Goal: Task Accomplishment & Management: Manage account settings

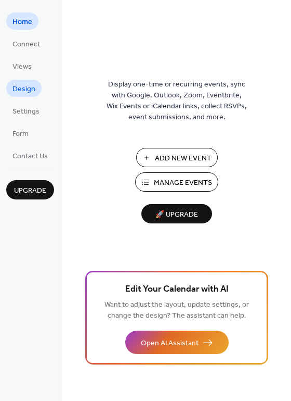
click at [25, 80] on link "Design" at bounding box center [23, 88] width 35 height 17
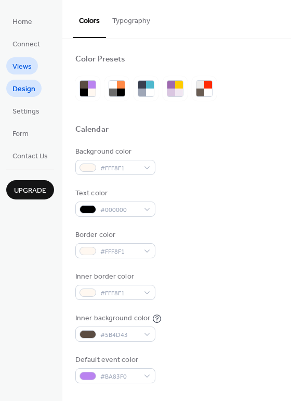
click at [29, 66] on span "Views" at bounding box center [21, 66] width 19 height 11
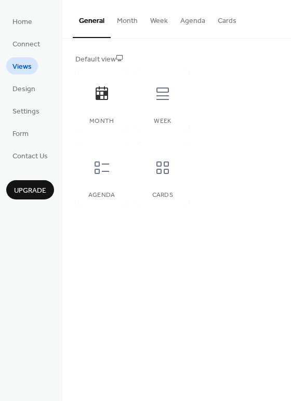
click at [192, 18] on button "Agenda" at bounding box center [192, 18] width 37 height 37
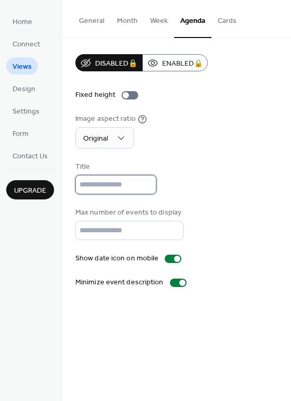
click at [116, 183] on input "text" at bounding box center [115, 184] width 81 height 19
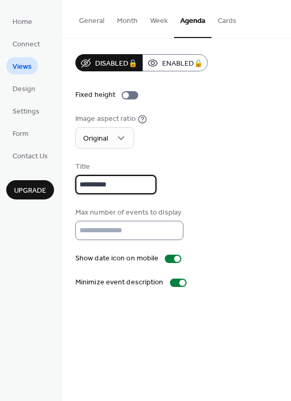
type input "**********"
click at [170, 227] on input "**" at bounding box center [129, 230] width 108 height 19
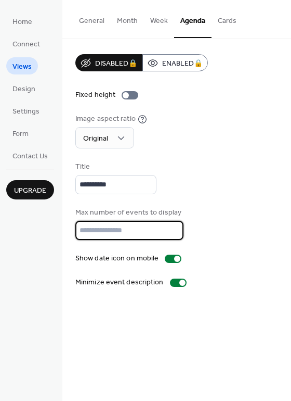
click at [170, 227] on input "**" at bounding box center [129, 230] width 108 height 19
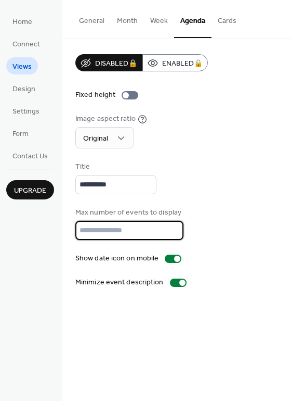
click at [170, 227] on input "**" at bounding box center [129, 230] width 108 height 19
type input "**"
click at [170, 227] on input "**" at bounding box center [129, 230] width 108 height 19
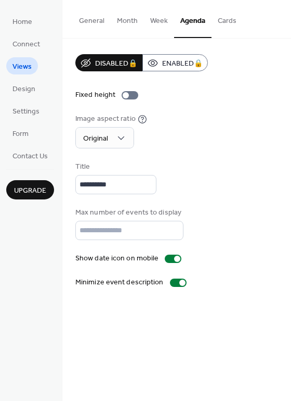
click at [185, 225] on div "Max number of events to display **" at bounding box center [176, 223] width 203 height 33
click at [168, 141] on div "Image aspect ratio Original" at bounding box center [176, 130] width 203 height 35
click at [95, 22] on button "General" at bounding box center [92, 18] width 38 height 37
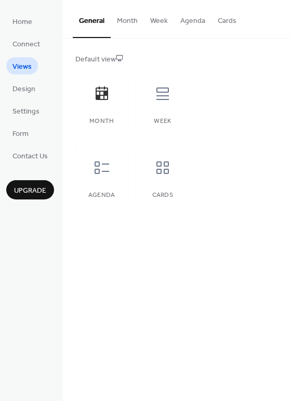
click at [189, 24] on button "Agenda" at bounding box center [192, 18] width 37 height 37
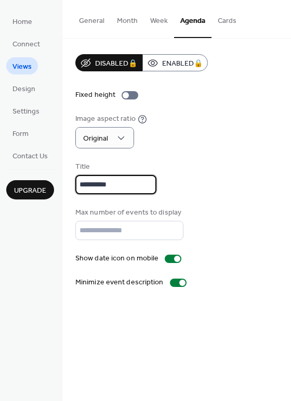
click at [114, 181] on input "**********" at bounding box center [115, 184] width 81 height 19
type input "*"
click at [183, 174] on div "Title" at bounding box center [176, 177] width 203 height 33
click at [116, 187] on input "text" at bounding box center [115, 184] width 81 height 19
type input "**********"
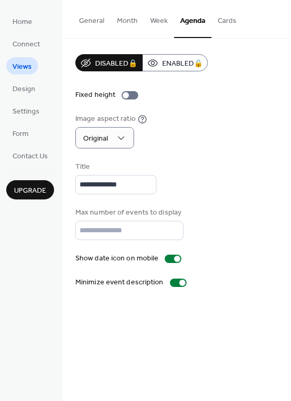
click at [208, 186] on div "**********" at bounding box center [176, 177] width 203 height 33
click at [30, 92] on span "Design" at bounding box center [23, 89] width 23 height 11
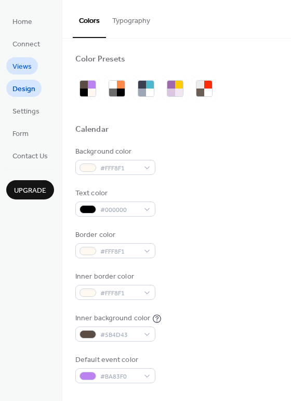
click at [30, 63] on span "Views" at bounding box center [21, 66] width 19 height 11
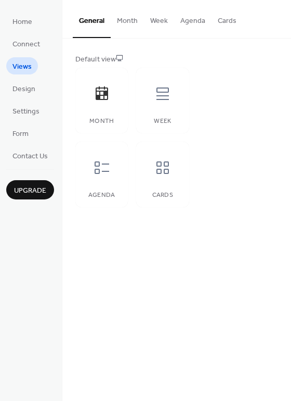
click at [184, 24] on button "Agenda" at bounding box center [192, 18] width 37 height 37
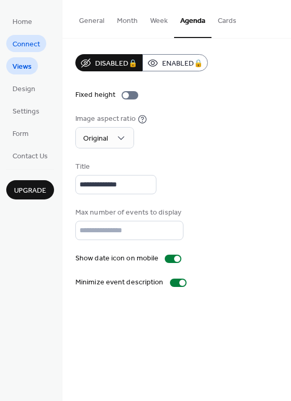
click at [37, 46] on span "Connect" at bounding box center [26, 44] width 28 height 11
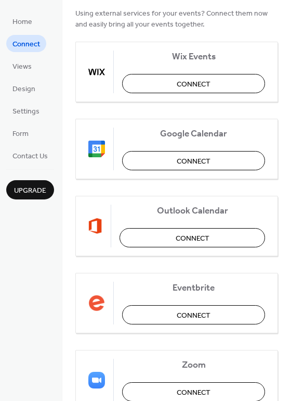
scroll to position [103, 0]
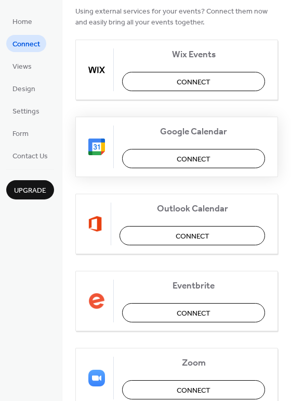
click at [161, 159] on button "Connect" at bounding box center [193, 158] width 143 height 19
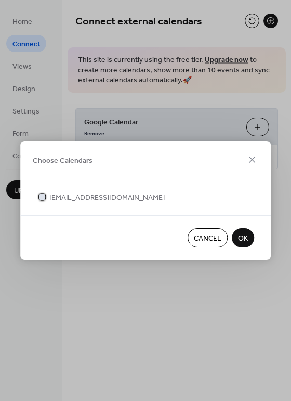
click at [42, 197] on div at bounding box center [42, 197] width 6 height 6
click at [241, 235] on span "OK" at bounding box center [243, 238] width 10 height 11
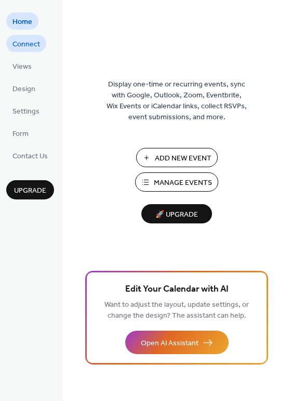
click at [27, 45] on span "Connect" at bounding box center [26, 44] width 28 height 11
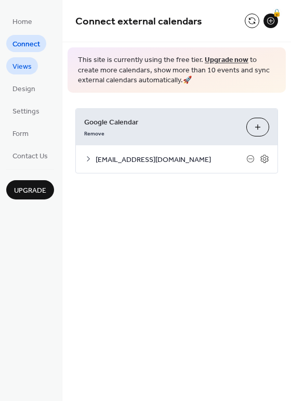
click at [30, 64] on span "Views" at bounding box center [21, 66] width 19 height 11
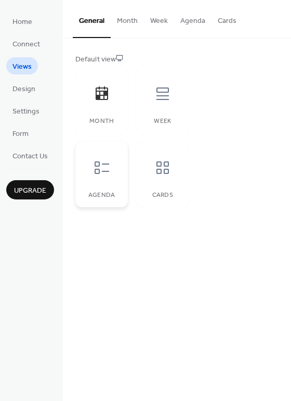
click at [114, 168] on div at bounding box center [101, 167] width 31 height 31
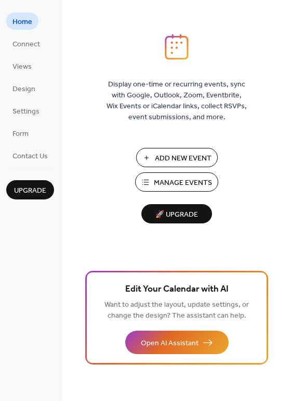
click at [168, 186] on span "Manage Events" at bounding box center [183, 182] width 58 height 11
click at [32, 46] on span "Connect" at bounding box center [26, 44] width 28 height 11
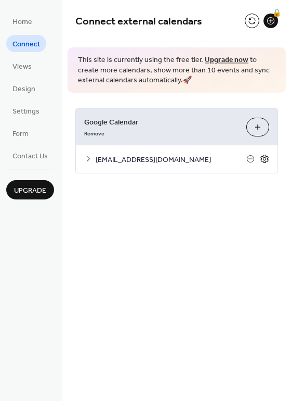
click at [263, 158] on icon at bounding box center [265, 159] width 4 height 4
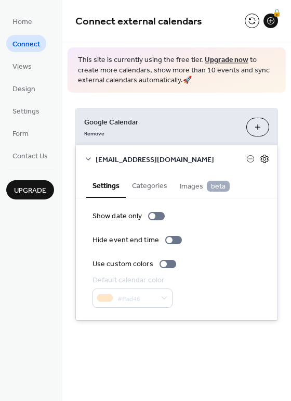
click at [263, 157] on icon at bounding box center [264, 158] width 9 height 9
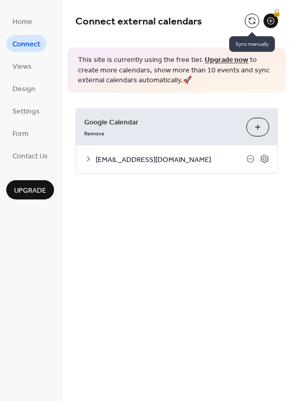
click at [255, 22] on button at bounding box center [252, 21] width 15 height 15
click at [33, 68] on link "Views" at bounding box center [22, 65] width 32 height 17
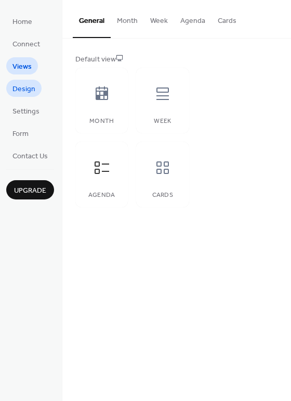
click at [33, 94] on span "Design" at bounding box center [23, 89] width 23 height 11
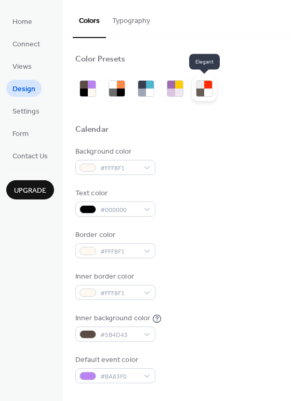
click at [202, 90] on div at bounding box center [201, 92] width 8 height 8
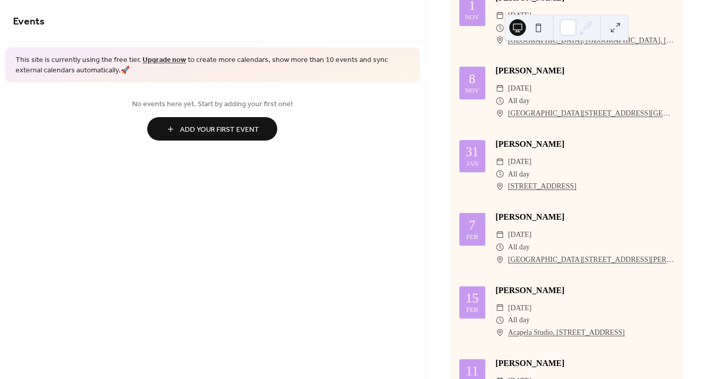
scroll to position [264, 0]
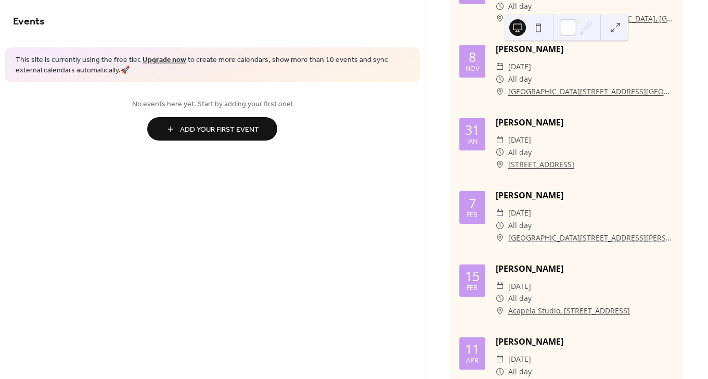
click at [476, 277] on div "15" at bounding box center [472, 276] width 15 height 13
click at [528, 274] on div "Gerry Gig" at bounding box center [585, 268] width 178 height 12
click at [520, 274] on div "Gerry Gig" at bounding box center [585, 268] width 178 height 12
click at [519, 291] on span "Sunday, February 15, 2026" at bounding box center [519, 286] width 23 height 12
click at [519, 298] on span "All day" at bounding box center [519, 298] width 23 height 12
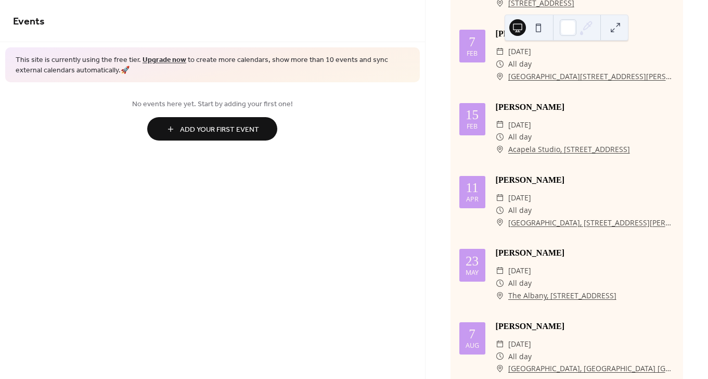
scroll to position [431, 0]
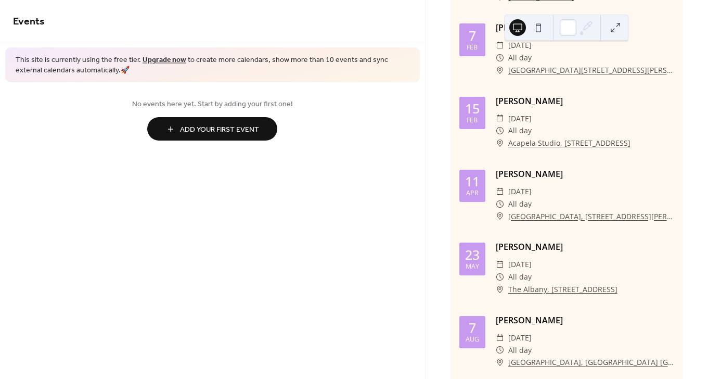
click at [170, 57] on link "Upgrade now" at bounding box center [165, 60] width 44 height 14
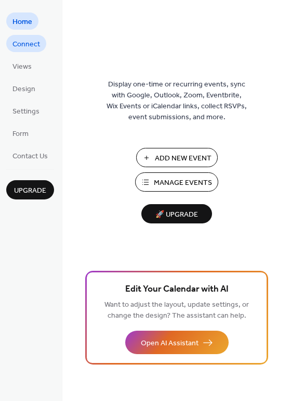
click at [21, 35] on link "Connect" at bounding box center [26, 43] width 40 height 17
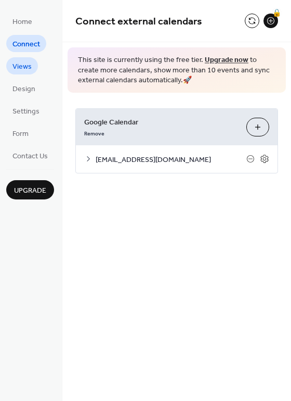
click at [24, 61] on span "Views" at bounding box center [21, 66] width 19 height 11
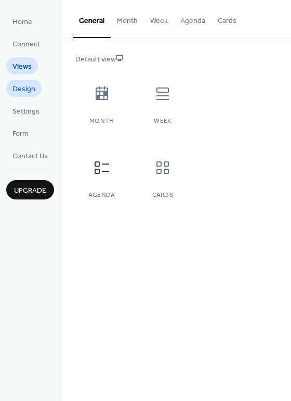
click at [27, 85] on span "Design" at bounding box center [23, 89] width 23 height 11
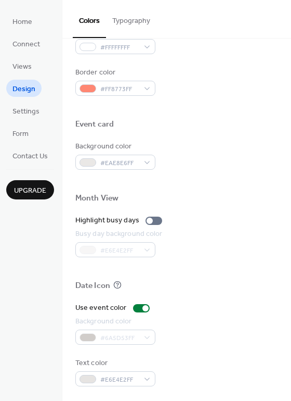
scroll to position [445, 0]
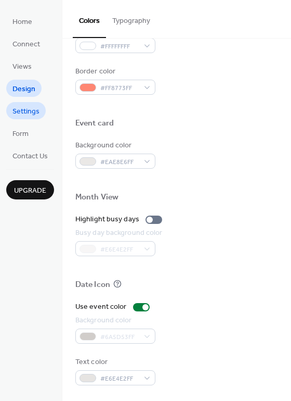
click at [36, 114] on span "Settings" at bounding box center [25, 111] width 27 height 11
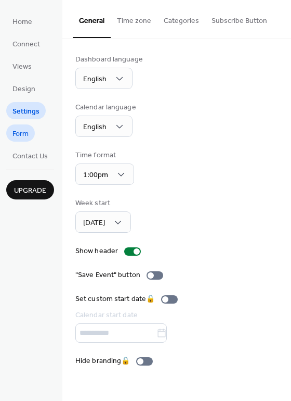
click at [25, 135] on span "Form" at bounding box center [20, 134] width 16 height 11
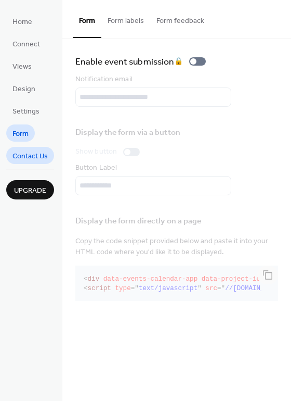
click at [40, 153] on span "Contact Us" at bounding box center [29, 156] width 35 height 11
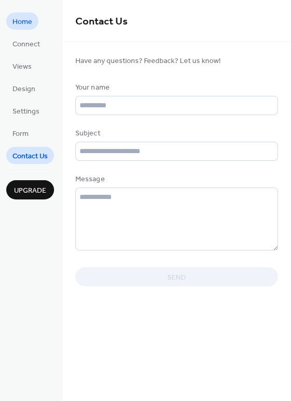
click at [30, 27] on span "Home" at bounding box center [22, 22] width 20 height 11
